Goal: Browse casually: Explore the website without a specific task or goal

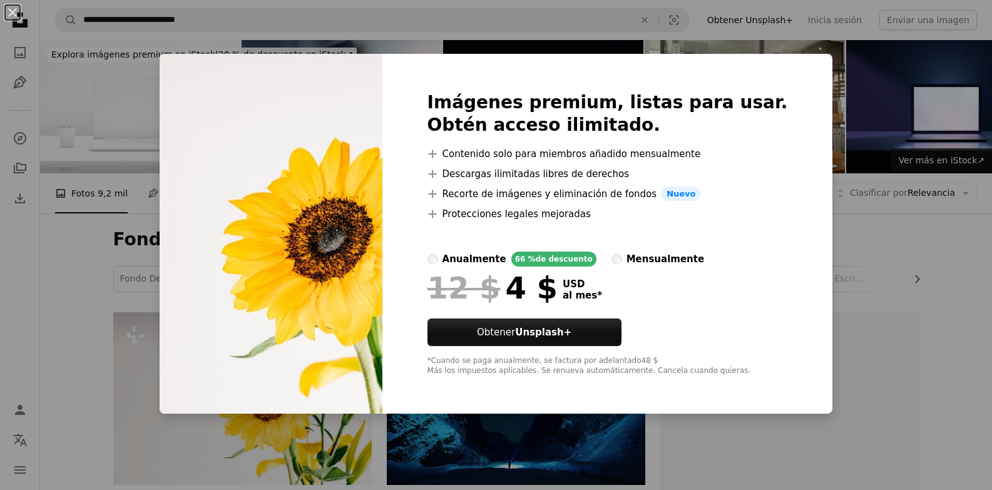
scroll to position [313, 0]
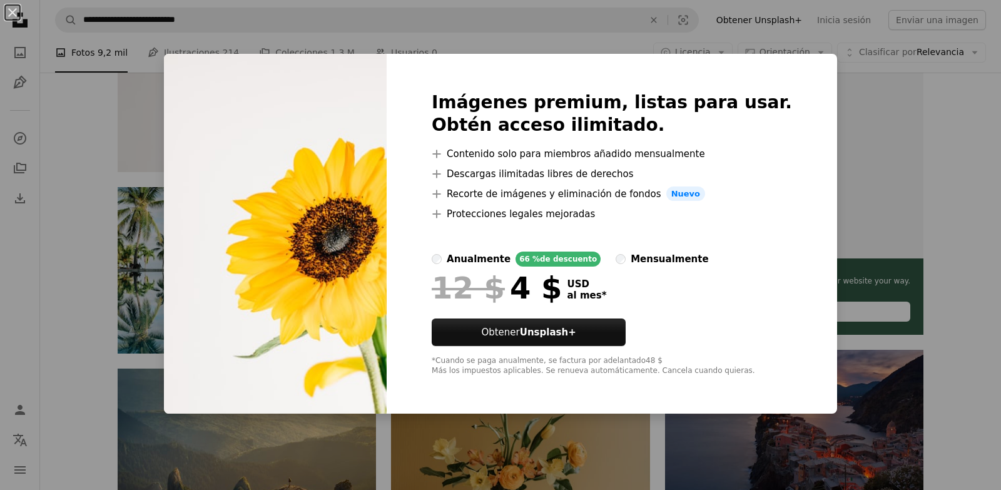
click at [837, 160] on div "An X shape Imágenes premium, listas para usar. Obtén acceso ilimitado. A plus s…" at bounding box center [500, 245] width 1001 height 490
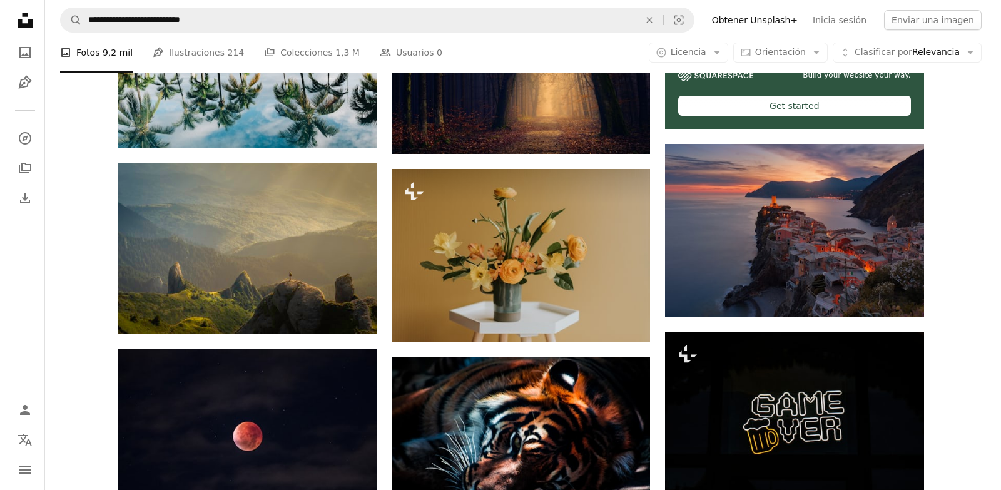
scroll to position [563, 0]
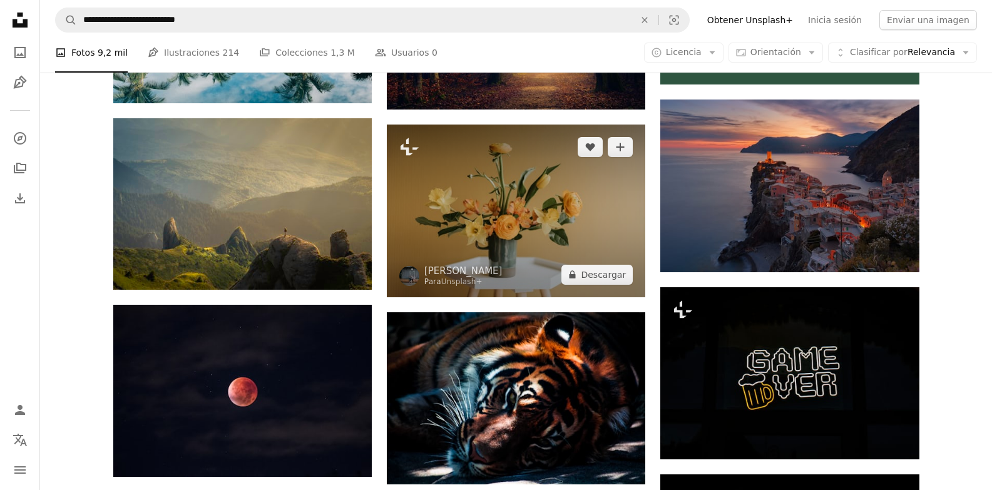
drag, startPoint x: 472, startPoint y: 242, endPoint x: 437, endPoint y: 228, distance: 37.9
click at [437, 228] on img at bounding box center [516, 211] width 258 height 173
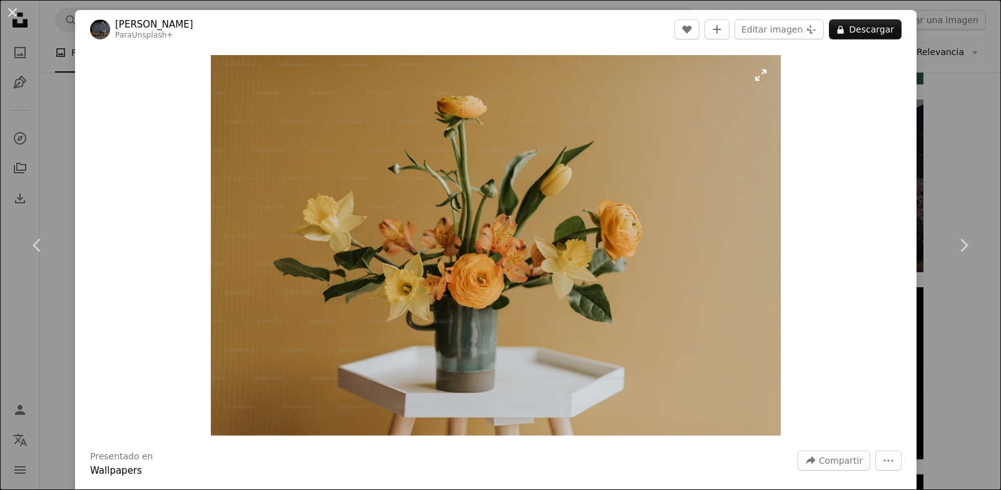
click at [546, 265] on img "Ampliar en esta imagen" at bounding box center [496, 245] width 570 height 381
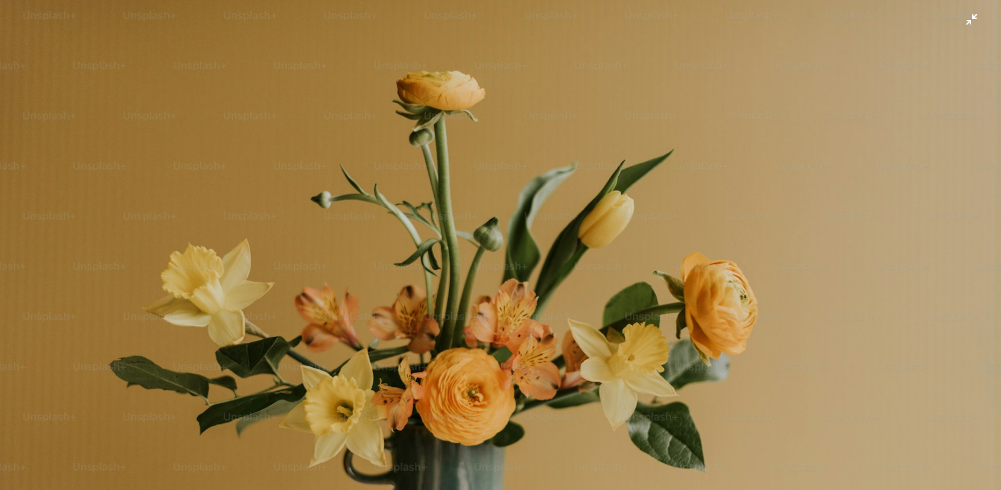
scroll to position [84, 0]
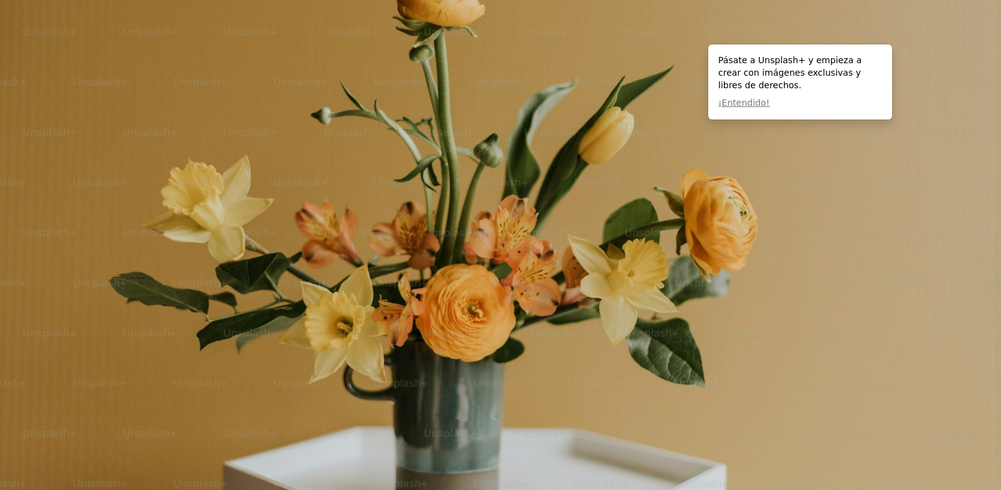
click at [636, 327] on img "Reducir el zoom en esta imagen" at bounding box center [500, 250] width 1003 height 669
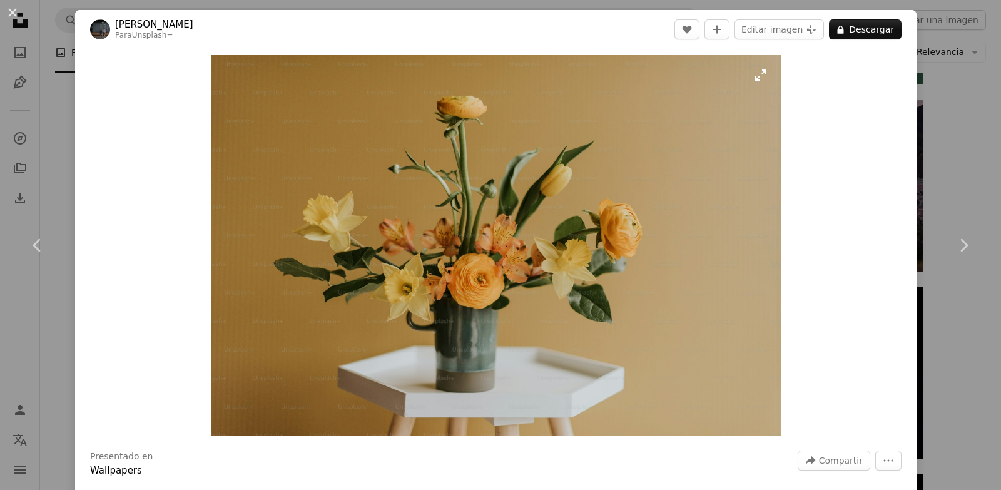
click at [702, 329] on img "Ampliar en esta imagen" at bounding box center [496, 245] width 570 height 381
